Goal: Navigation & Orientation: Find specific page/section

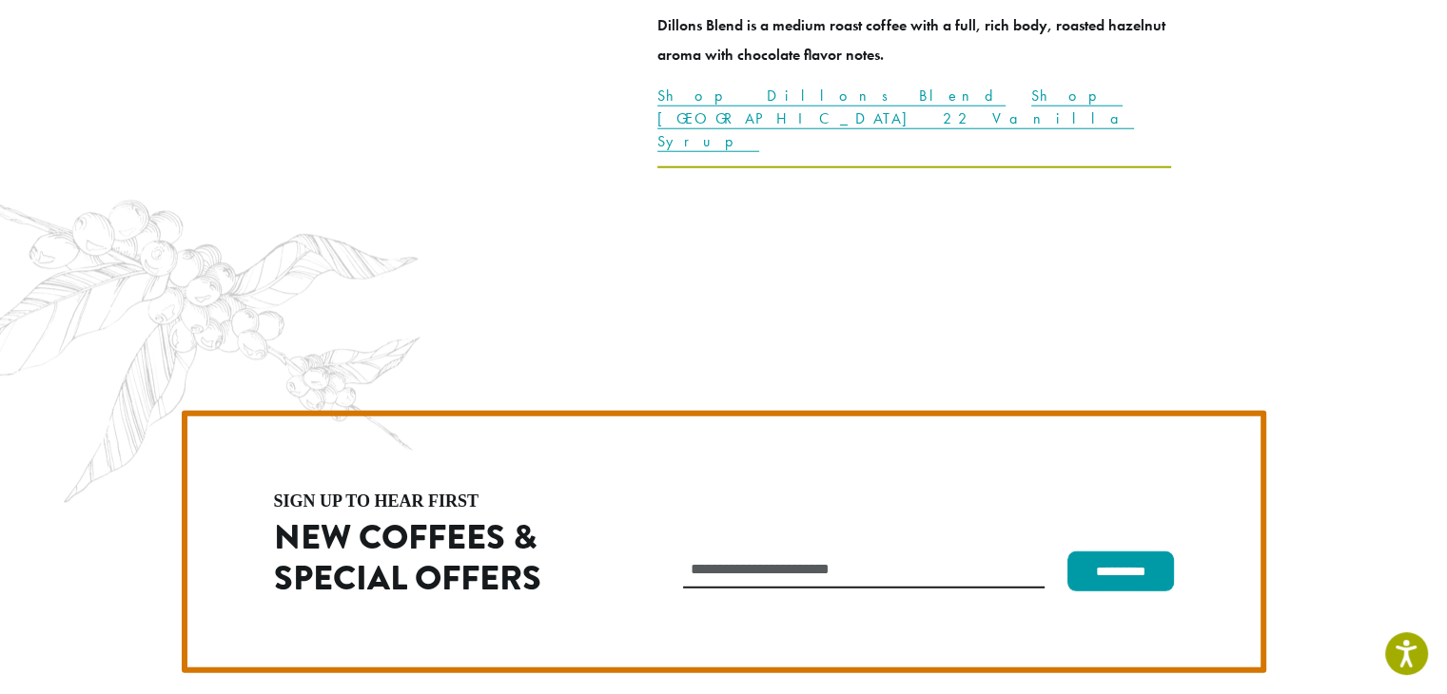
scroll to position [5372, 0]
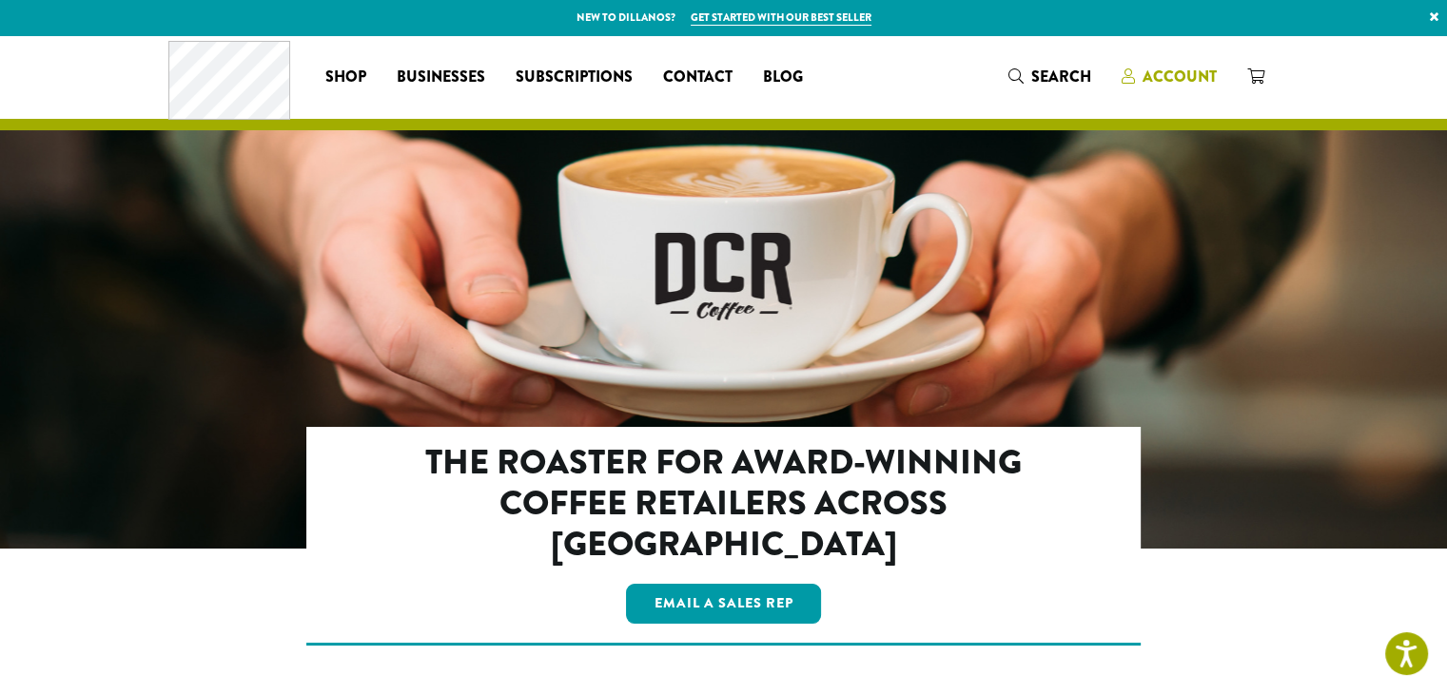
click at [1191, 79] on span "Account" at bounding box center [1179, 77] width 74 height 22
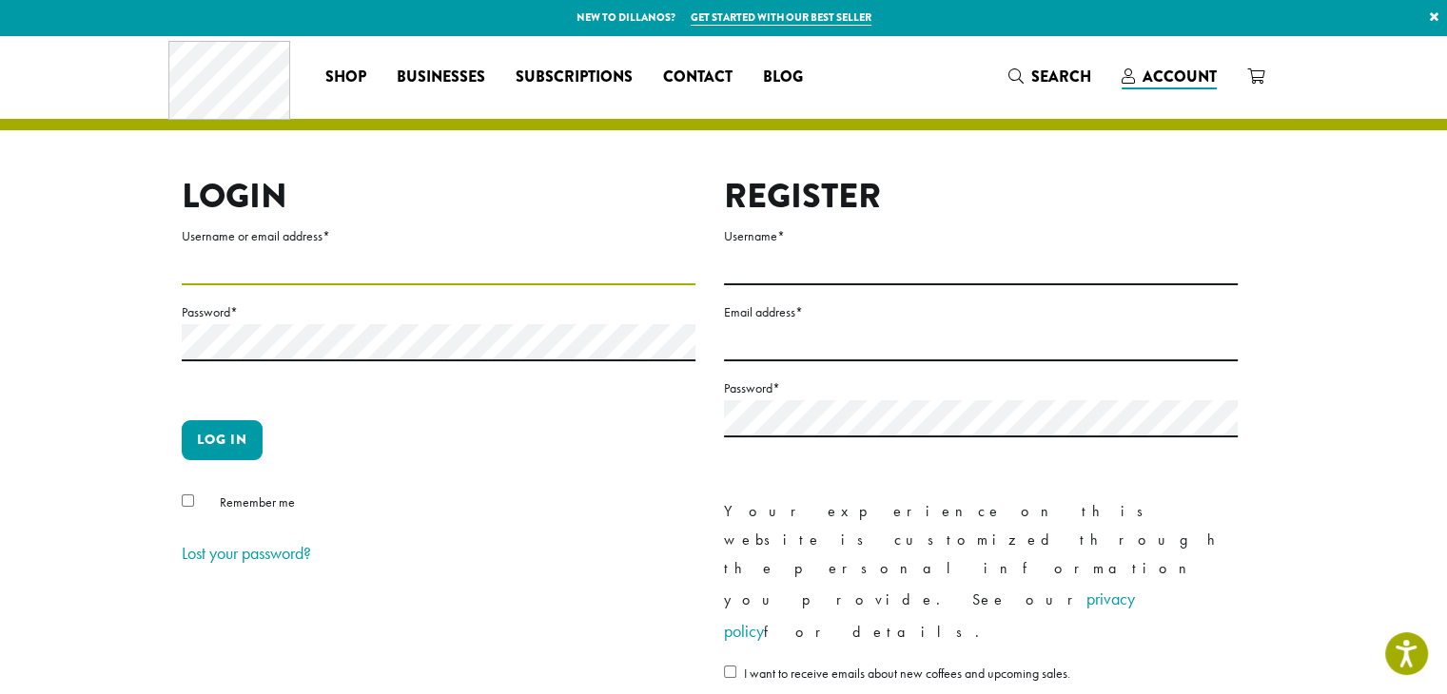
click at [521, 262] on input "Username or email address *" at bounding box center [439, 266] width 514 height 37
click at [399, 280] on input "Username or email address *" at bounding box center [439, 266] width 514 height 37
drag, startPoint x: 1202, startPoint y: 94, endPoint x: 1195, endPoint y: 85, distance: 12.2
click at [1195, 85] on div "Coffee All Coffees Best Sellers Blends Single Origins Dillanos Limited Organic …" at bounding box center [723, 76] width 1111 height 79
click at [1193, 80] on span "Account" at bounding box center [1179, 77] width 74 height 22
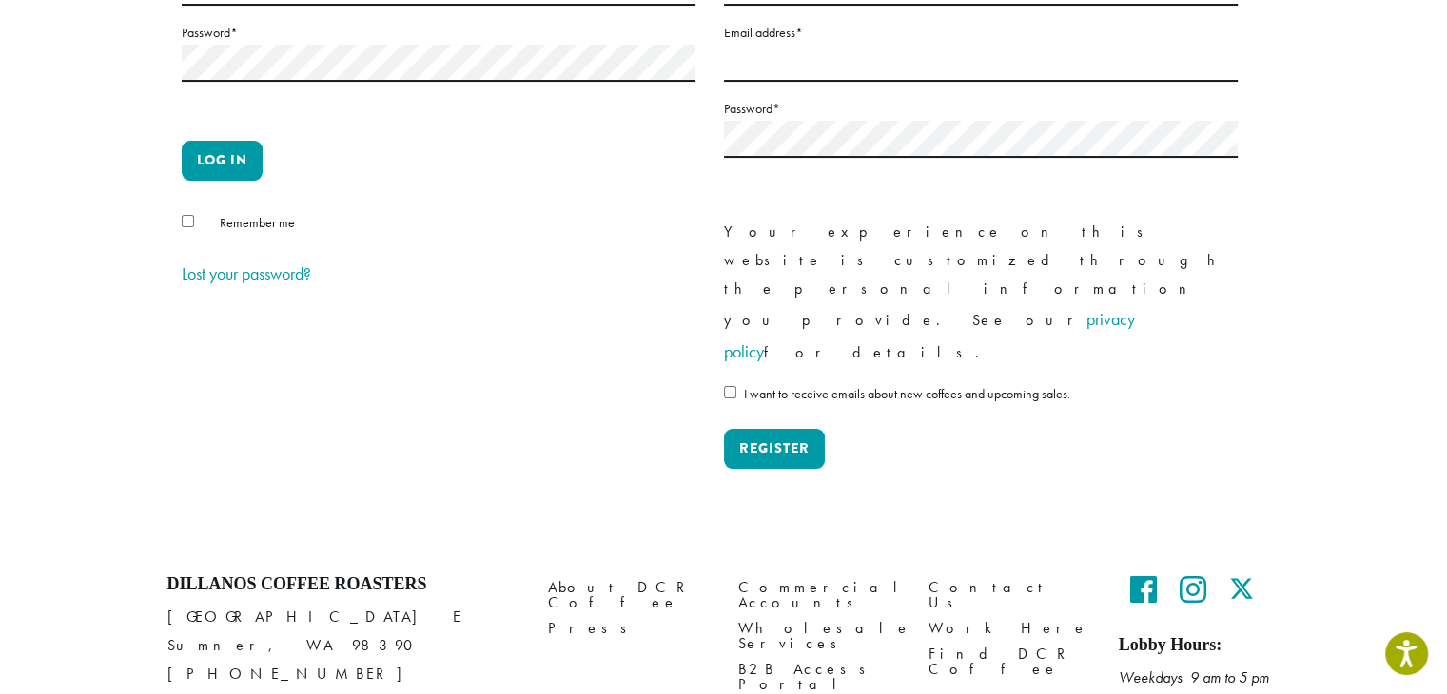
scroll to position [284, 0]
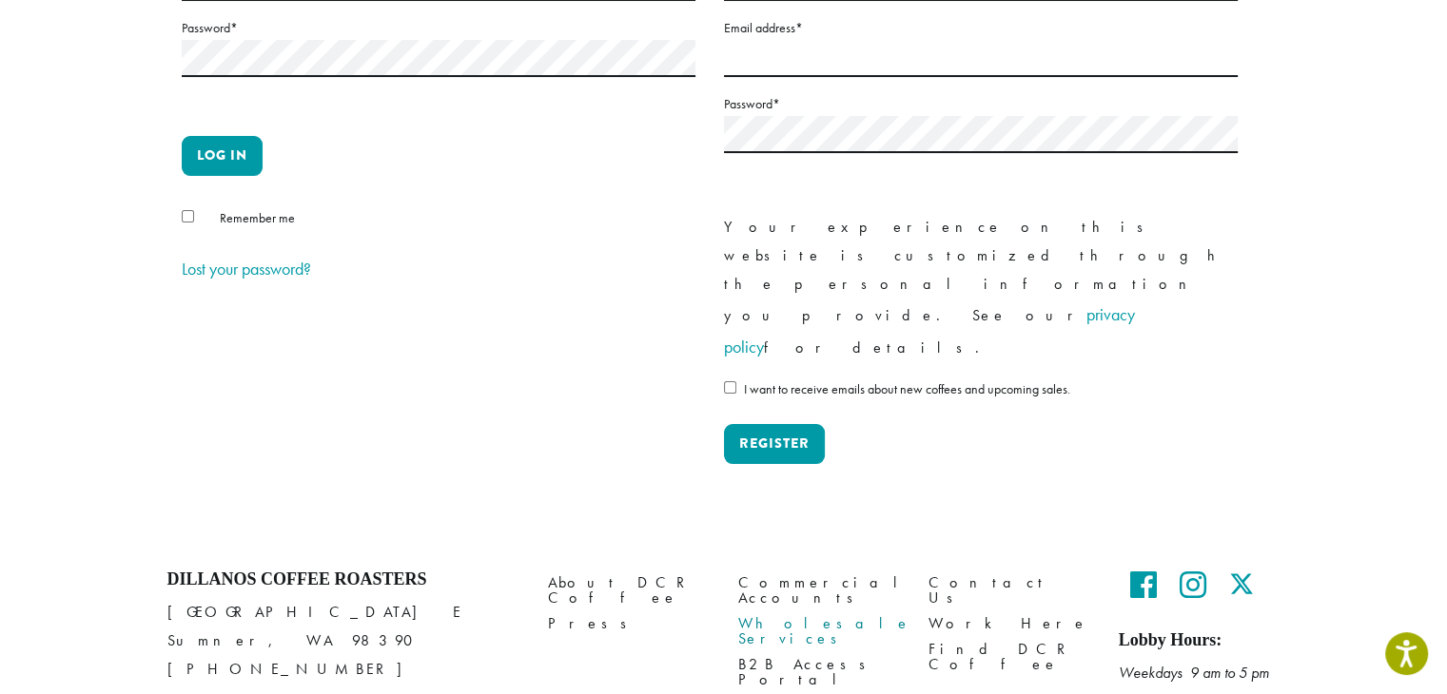
click at [792, 612] on link "Wholesale Services" at bounding box center [819, 632] width 162 height 41
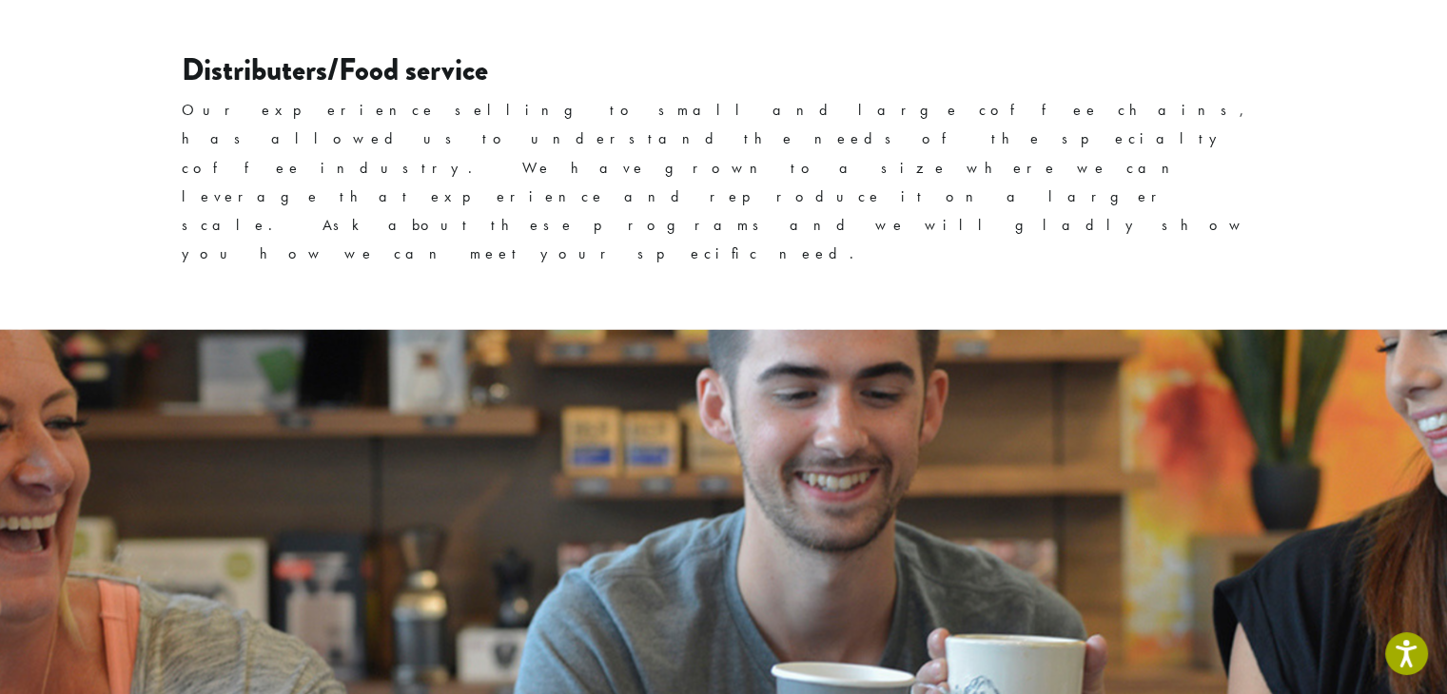
scroll to position [3165, 0]
